Goal: Task Accomplishment & Management: Manage account settings

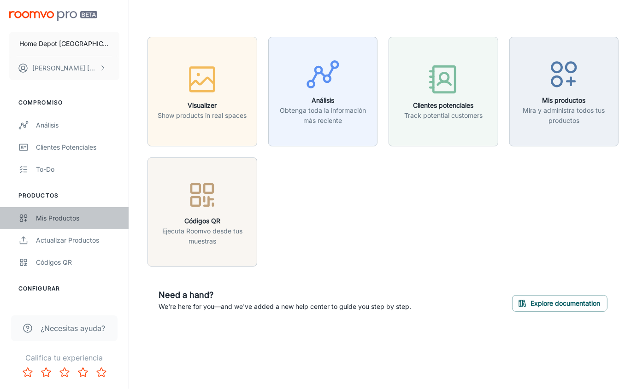
click at [81, 221] on div "Mis productos" at bounding box center [77, 218] width 83 height 10
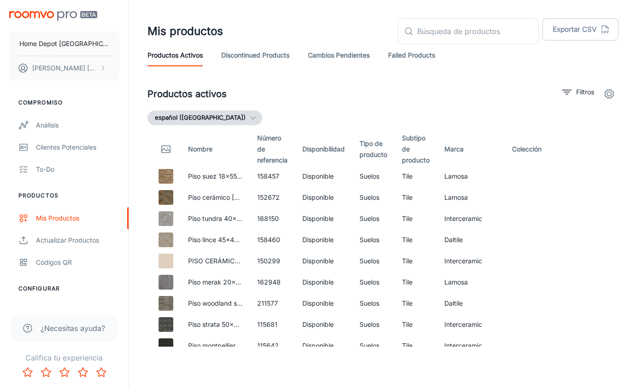
click at [279, 57] on link "Discontinued Products" at bounding box center [255, 55] width 68 height 22
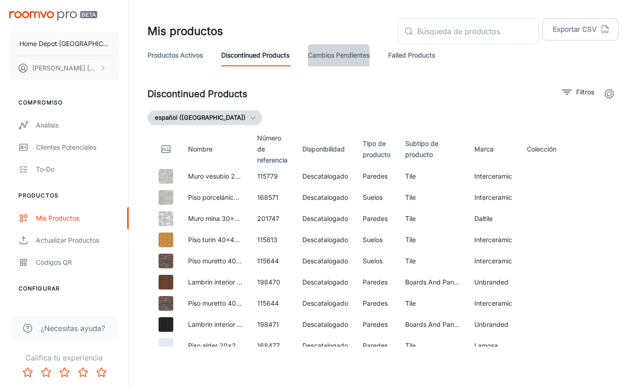
click at [347, 53] on link "Cambios pendientes" at bounding box center [339, 55] width 62 height 22
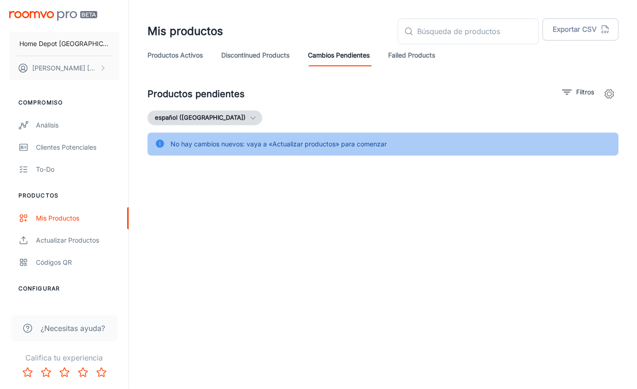
click at [400, 53] on link "Failed Products" at bounding box center [411, 55] width 47 height 22
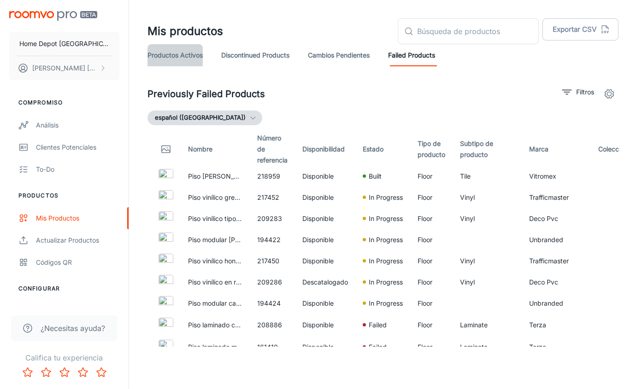
click at [165, 52] on link "Productos activos" at bounding box center [174, 55] width 55 height 22
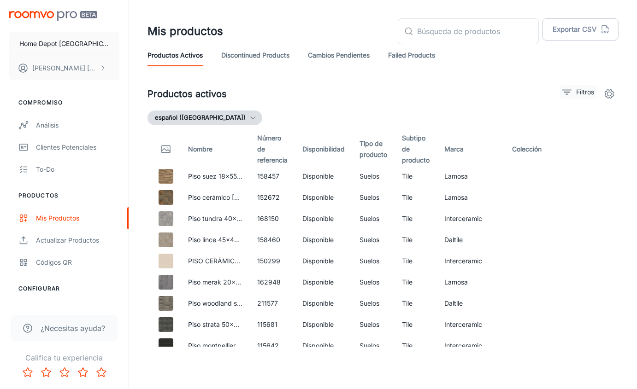
click at [580, 96] on p "Filtros" at bounding box center [585, 92] width 18 height 10
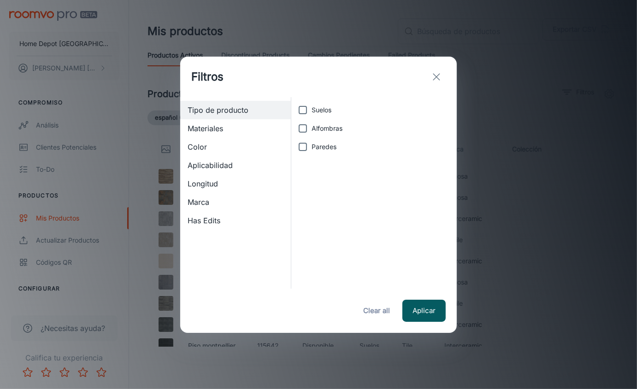
click at [301, 112] on input "Suelos" at bounding box center [303, 110] width 18 height 18
checkbox input "true"
click at [302, 126] on input "Alfombras" at bounding box center [303, 128] width 18 height 18
checkbox input "true"
click at [302, 143] on input "Paredes" at bounding box center [303, 147] width 18 height 18
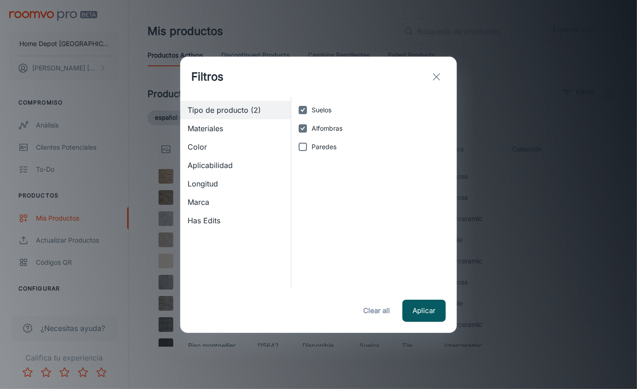
checkbox input "true"
click at [255, 130] on span "Materiales" at bounding box center [236, 128] width 96 height 11
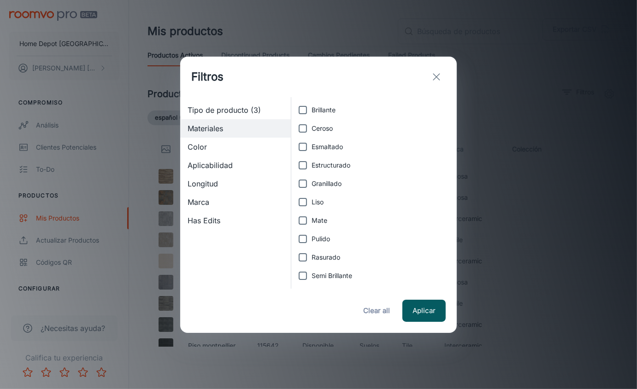
click at [250, 113] on span "Tipo de producto (3)" at bounding box center [236, 110] width 96 height 11
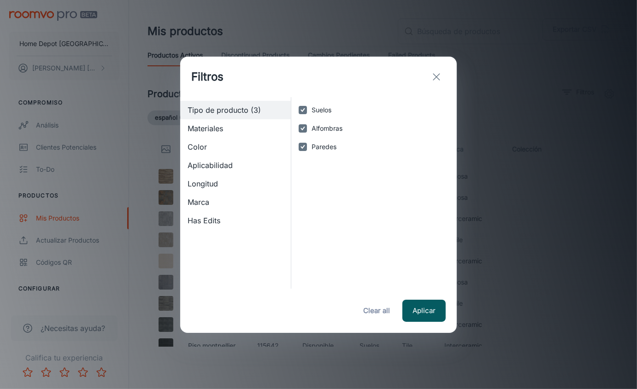
click at [304, 111] on input "Suelos" at bounding box center [303, 110] width 18 height 18
checkbox input "false"
drag, startPoint x: 305, startPoint y: 123, endPoint x: 304, endPoint y: 136, distance: 13.4
click at [305, 123] on input "Alfombras" at bounding box center [303, 128] width 18 height 18
checkbox input "false"
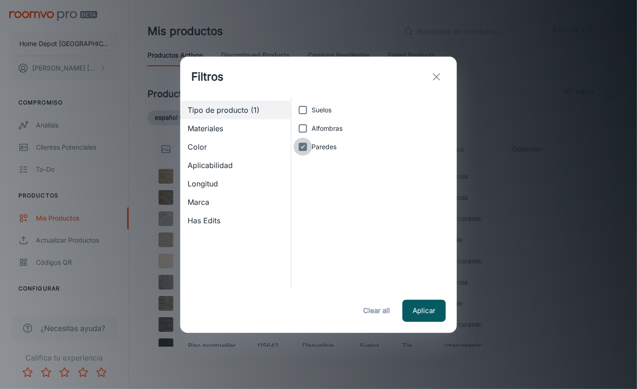
click at [303, 144] on input "Paredes" at bounding box center [303, 147] width 18 height 18
checkbox input "false"
click at [435, 79] on icon "exit" at bounding box center [436, 76] width 11 height 11
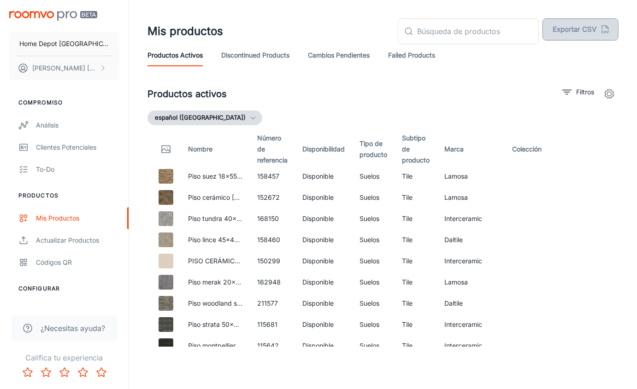
click at [600, 24] on button "Exportar CSV" at bounding box center [580, 29] width 76 height 22
click at [273, 61] on link "Discontinued Products" at bounding box center [255, 55] width 68 height 22
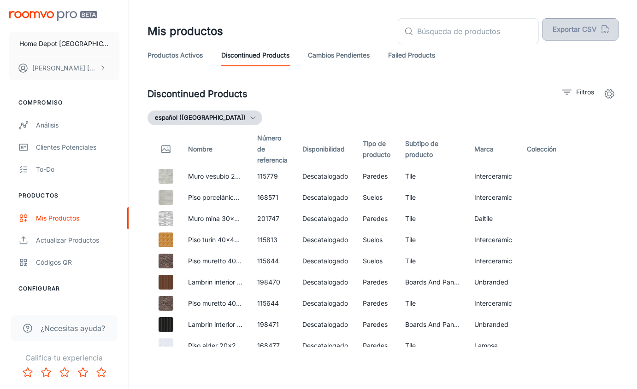
click at [560, 35] on button "Exportar CSV" at bounding box center [580, 29] width 76 height 22
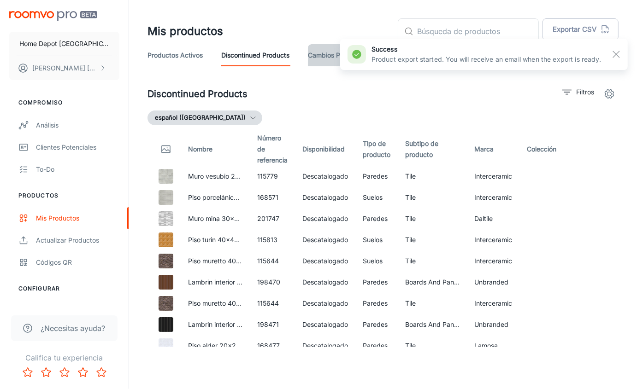
click at [317, 55] on link "Cambios pendientes" at bounding box center [339, 55] width 62 height 22
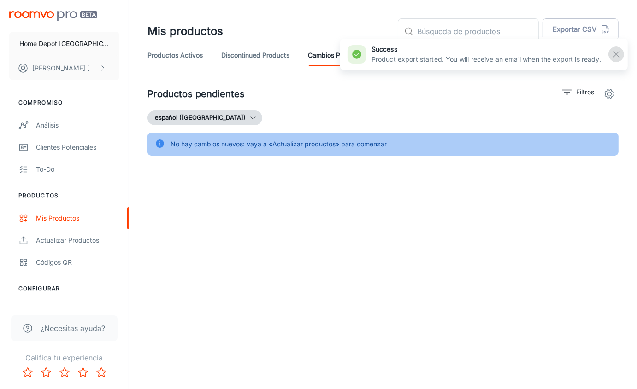
drag, startPoint x: 616, startPoint y: 56, endPoint x: 466, endPoint y: 58, distance: 149.3
click at [616, 56] on rect "button" at bounding box center [616, 54] width 11 height 11
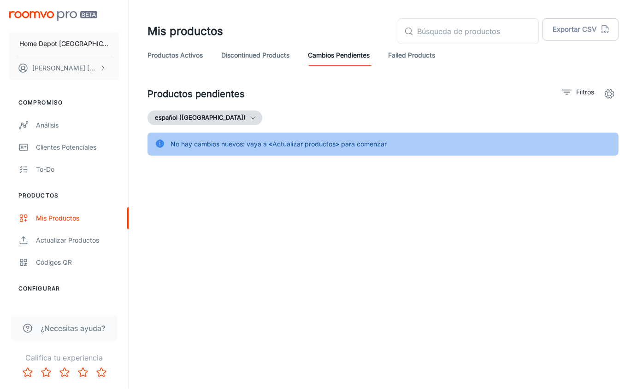
click at [428, 56] on link "Failed Products" at bounding box center [411, 55] width 47 height 22
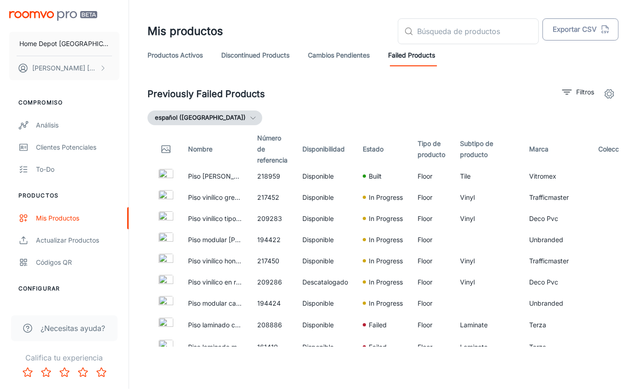
click at [579, 31] on button "Exportar CSV" at bounding box center [580, 29] width 76 height 22
